Goal: Task Accomplishment & Management: Use online tool/utility

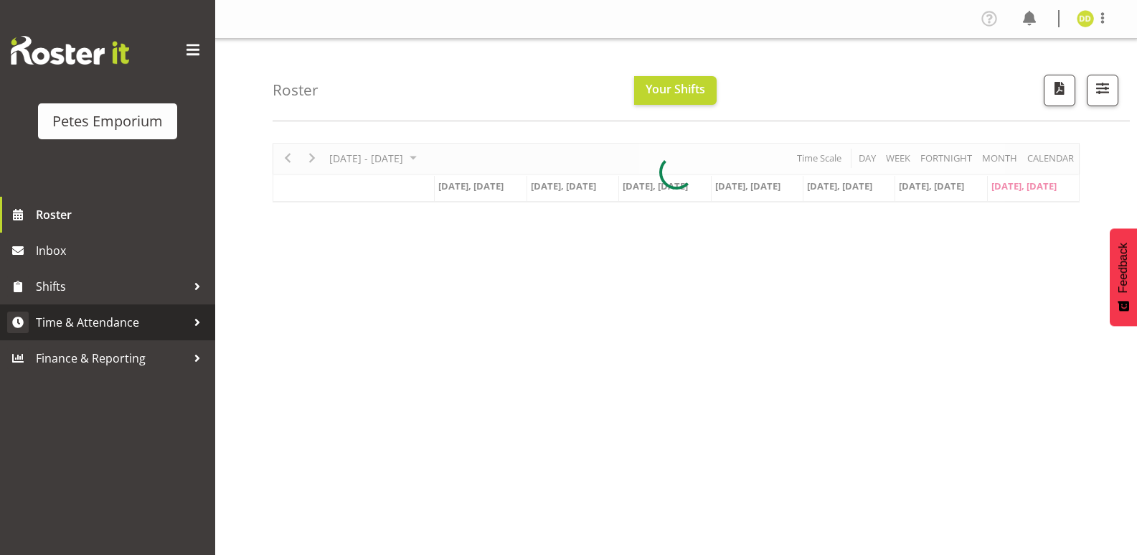
click at [149, 319] on span "Time & Attendance" at bounding box center [111, 322] width 151 height 22
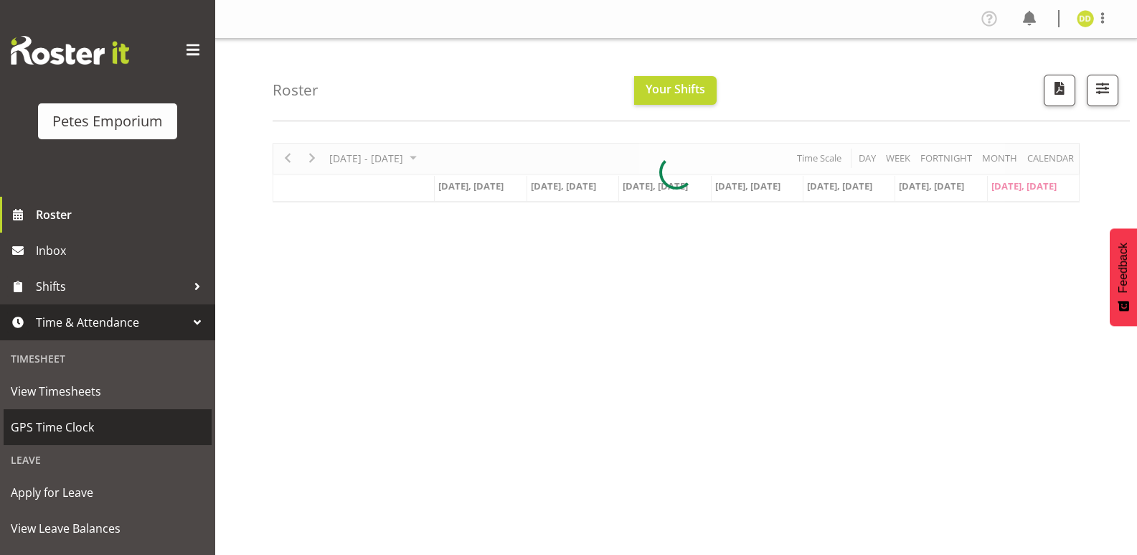
click at [69, 426] on span "GPS Time Clock" at bounding box center [108, 427] width 194 height 22
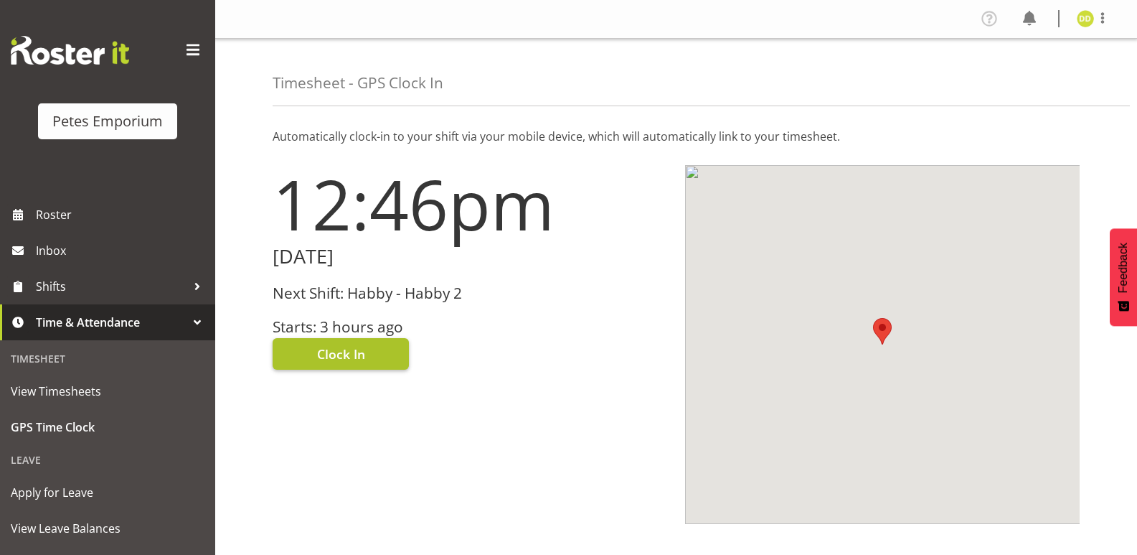
click at [372, 361] on button "Clock In" at bounding box center [341, 354] width 136 height 32
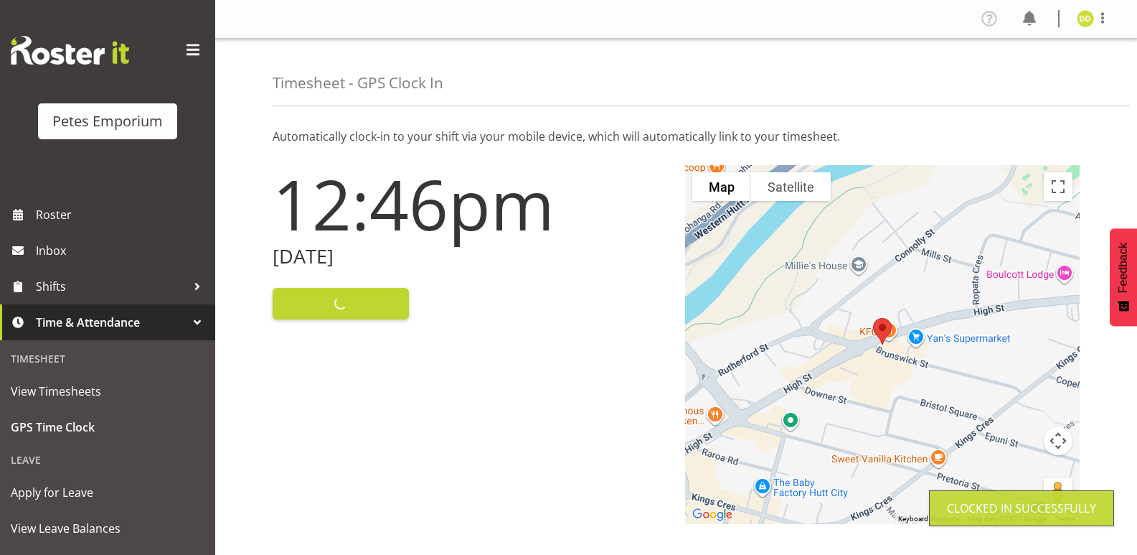
click at [1090, 23] on img at bounding box center [1085, 18] width 17 height 17
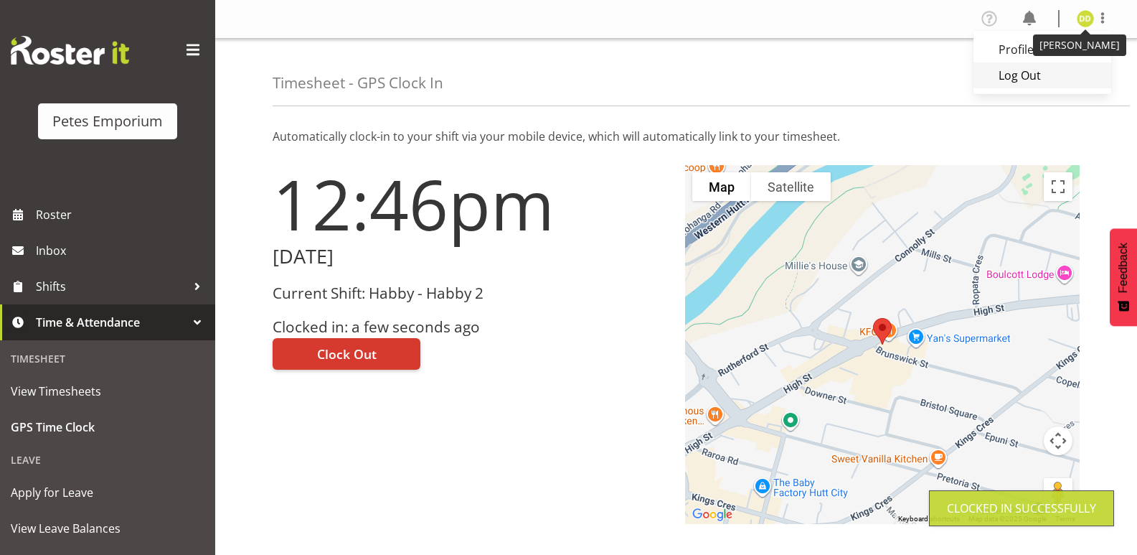
click at [1029, 83] on link "Log Out" at bounding box center [1043, 75] width 138 height 26
